Goal: Transaction & Acquisition: Purchase product/service

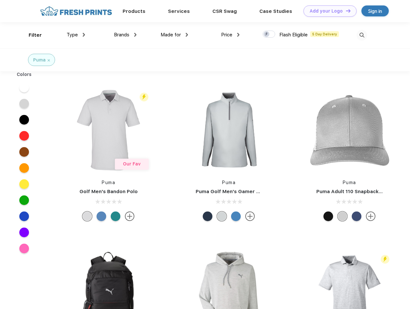
click at [328, 11] on link "Add your Logo Design Tool" at bounding box center [330, 10] width 53 height 11
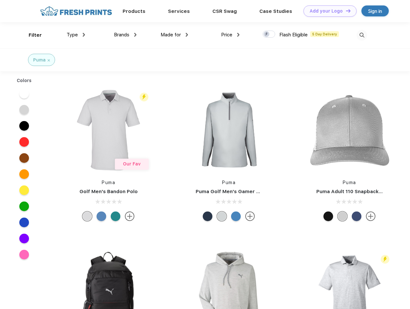
click at [0, 0] on div "Design Tool" at bounding box center [0, 0] width 0 height 0
click at [345, 11] on link "Add your Logo Design Tool" at bounding box center [330, 10] width 53 height 11
click at [31, 35] on div "Filter" at bounding box center [35, 35] width 13 height 7
click at [76, 35] on span "Type" at bounding box center [72, 35] width 11 height 6
click at [125, 35] on span "Brands" at bounding box center [121, 35] width 15 height 6
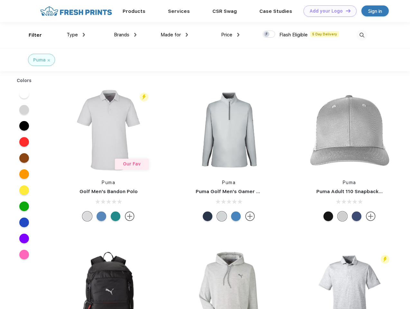
click at [174, 35] on span "Made for" at bounding box center [171, 35] width 20 height 6
click at [230, 35] on span "Price" at bounding box center [226, 35] width 11 height 6
